Goal: Information Seeking & Learning: Check status

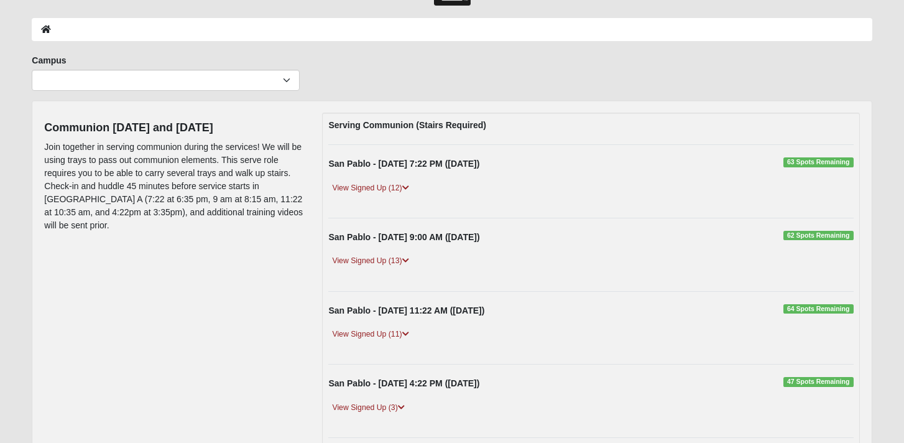
scroll to position [43, 0]
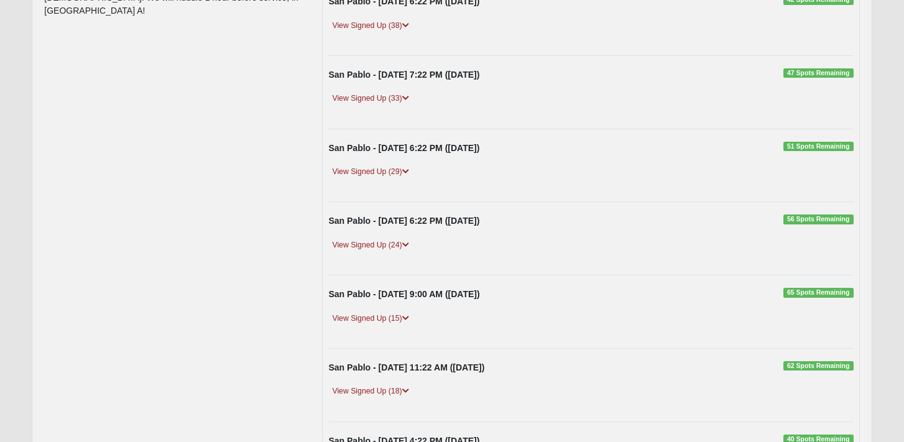
scroll to position [209, 0]
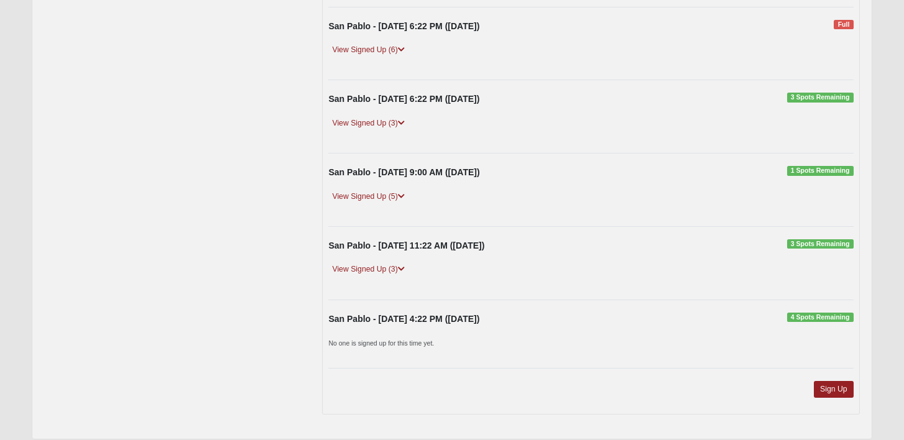
scroll to position [331, 0]
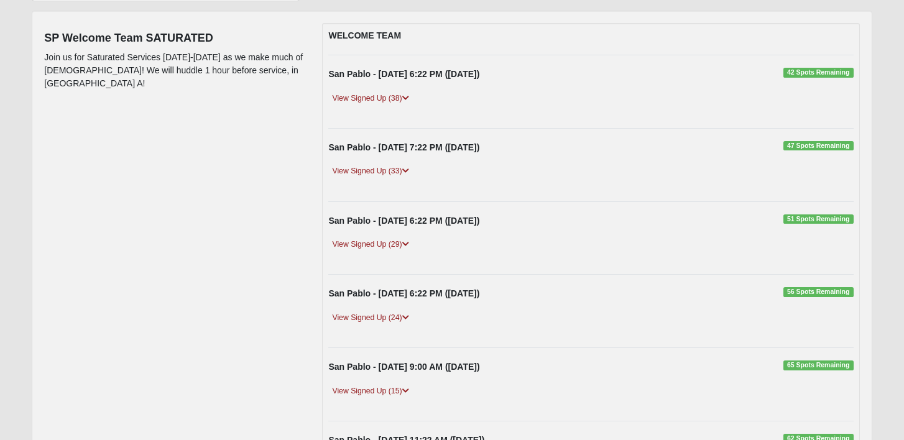
scroll to position [137, 0]
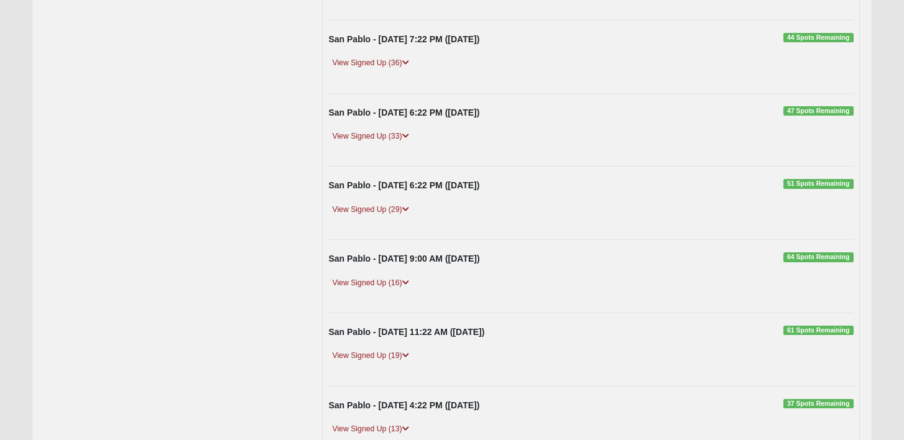
scroll to position [253, 0]
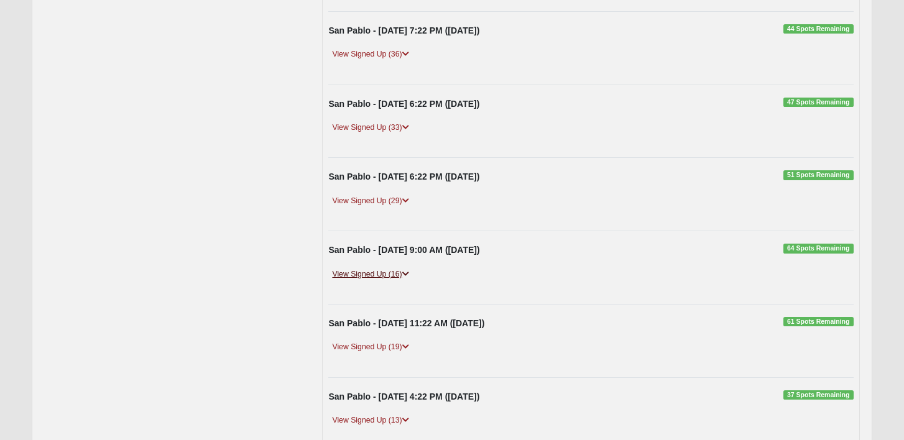
click at [398, 277] on link "View Signed Up (16)" at bounding box center [370, 274] width 84 height 13
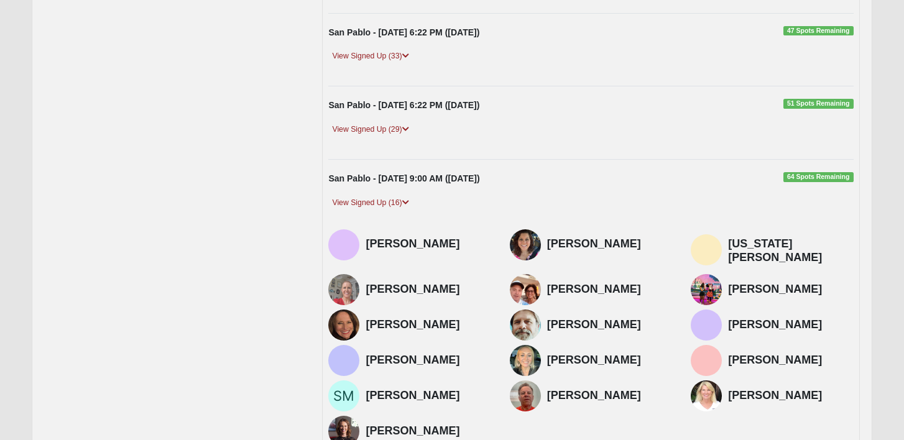
scroll to position [334, 0]
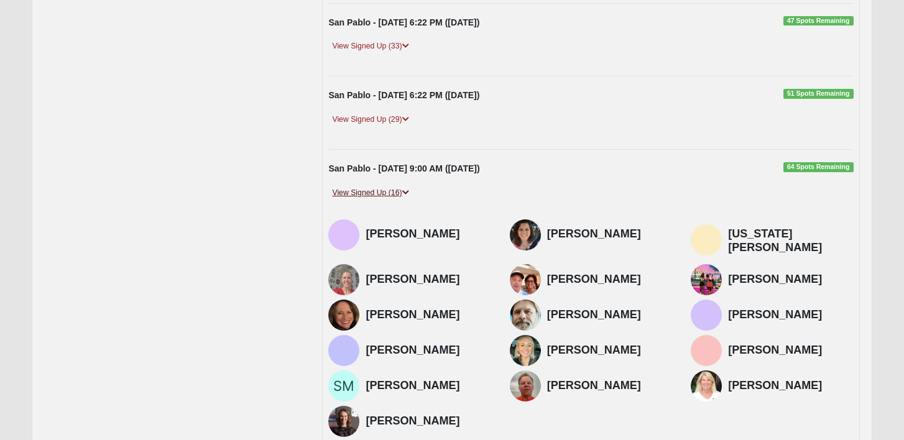
click at [392, 195] on link "View Signed Up (16)" at bounding box center [370, 192] width 84 height 13
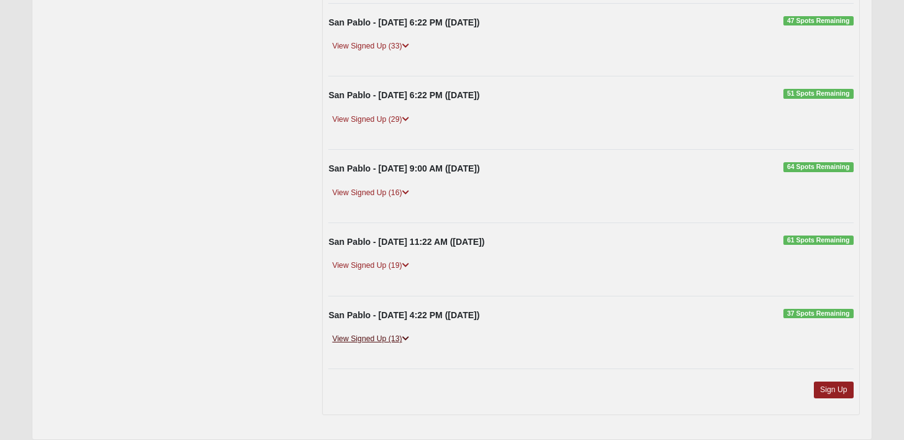
click at [384, 339] on link "View Signed Up (13)" at bounding box center [370, 339] width 84 height 13
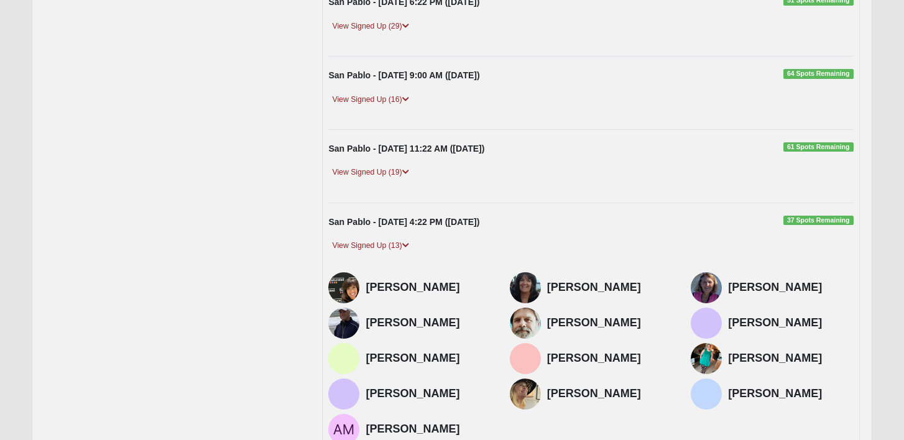
scroll to position [427, 0]
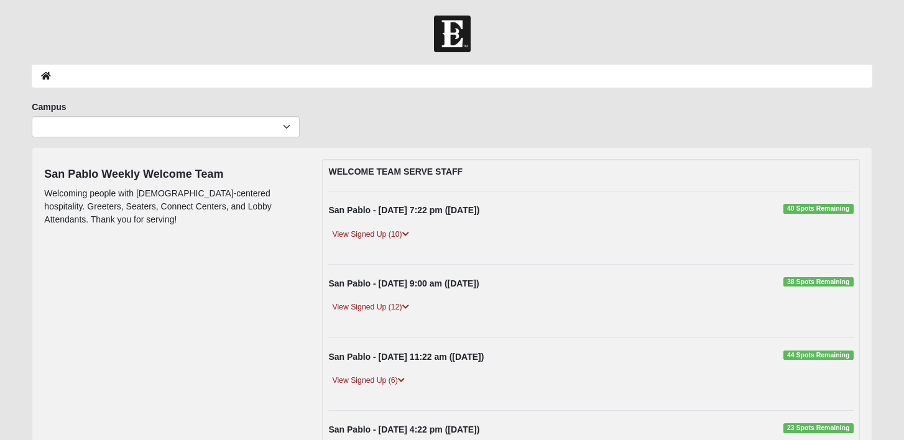
scroll to position [31, 0]
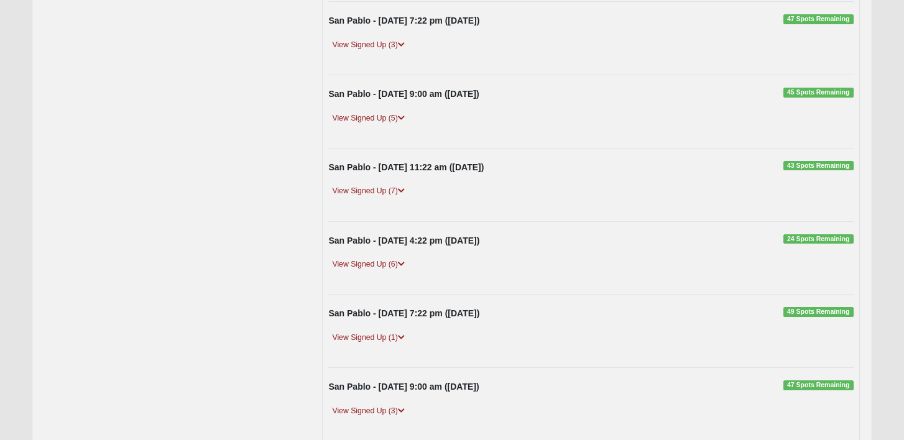
scroll to position [413, 0]
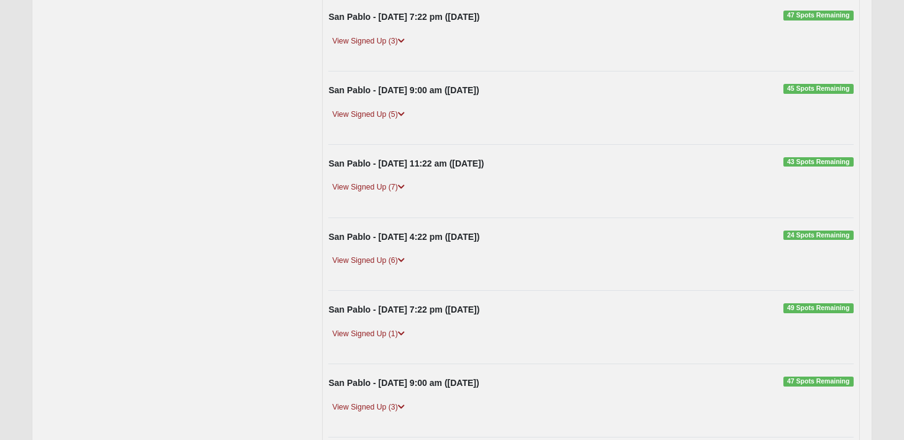
click at [390, 268] on div "View Signed Up (6)" at bounding box center [590, 266] width 543 height 24
click at [390, 260] on link "View Signed Up (6)" at bounding box center [368, 260] width 80 height 13
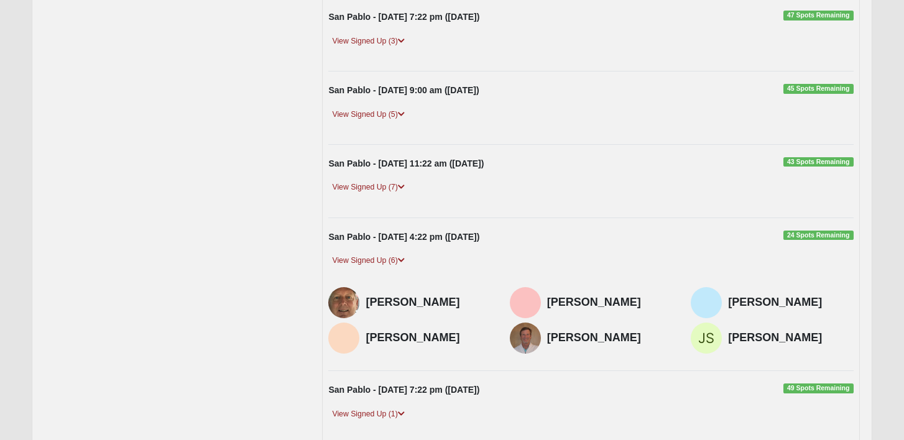
scroll to position [387, 0]
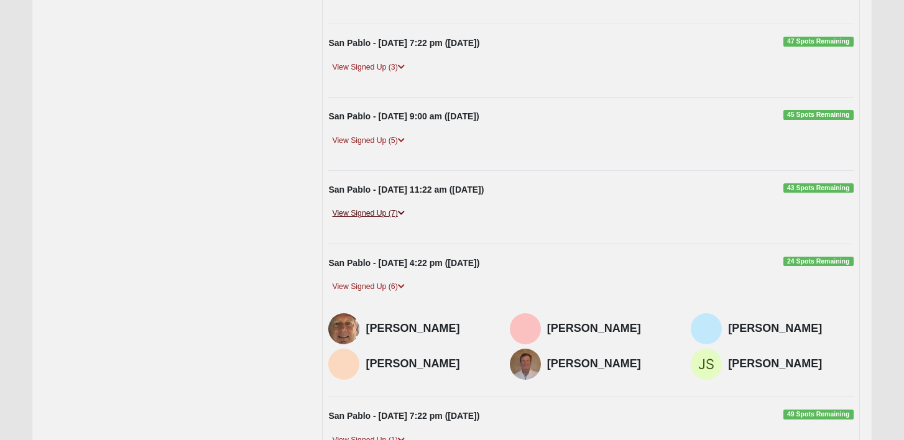
click at [351, 216] on link "View Signed Up (7)" at bounding box center [368, 213] width 80 height 13
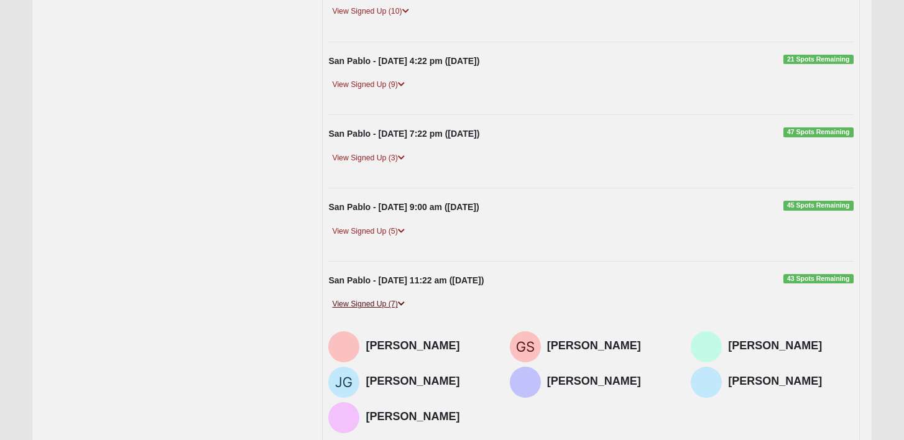
scroll to position [275, 0]
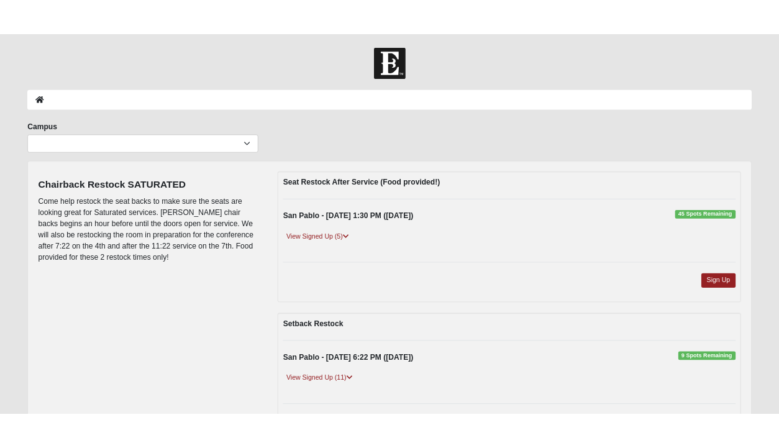
scroll to position [40, 0]
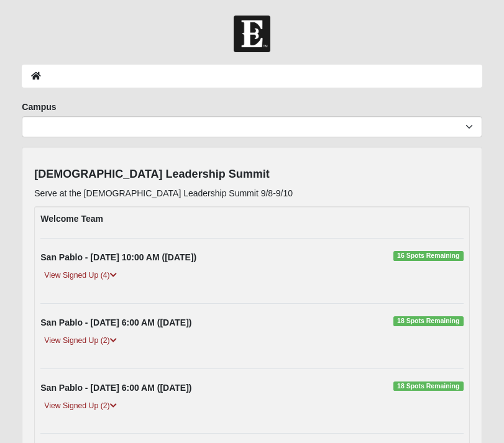
scroll to position [126, 0]
